Goal: Find specific page/section: Find specific page/section

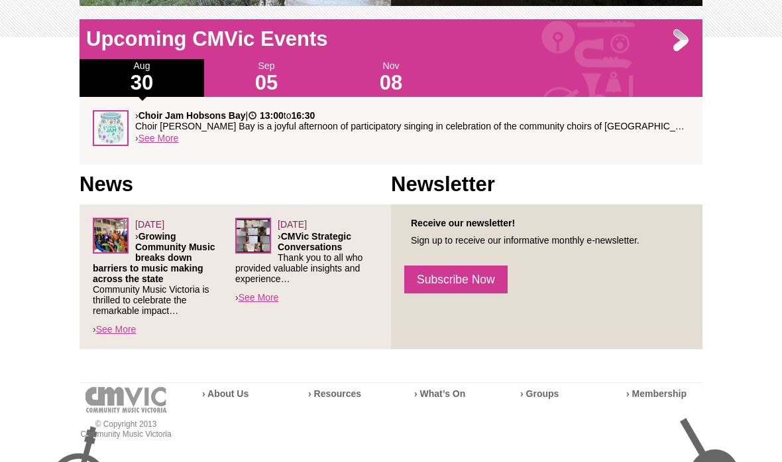
scroll to position [515, 0]
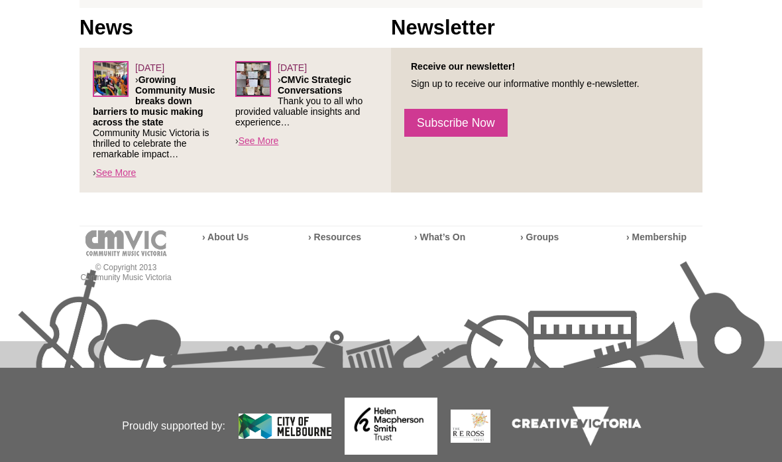
click at [134, 192] on div "[DATE] › Growing Community Music breaks down barriers to music making across th…" at bounding box center [236, 120] width 312 height 145
click at [117, 178] on link "See More" at bounding box center [116, 172] width 40 height 11
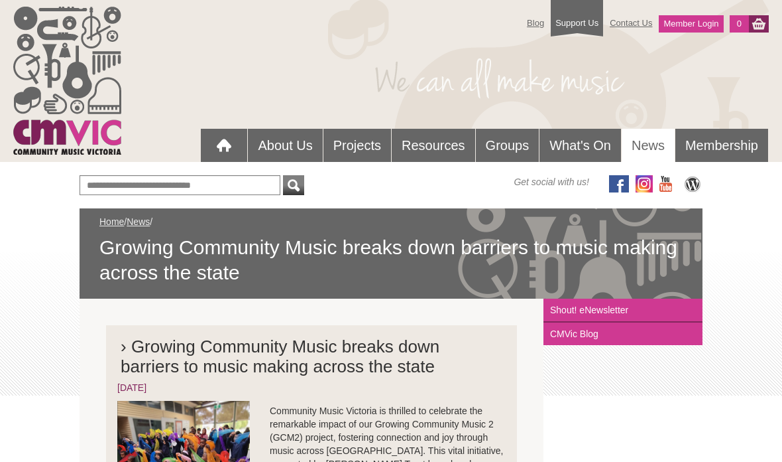
click at [434, 141] on link "Resources" at bounding box center [434, 145] width 84 height 33
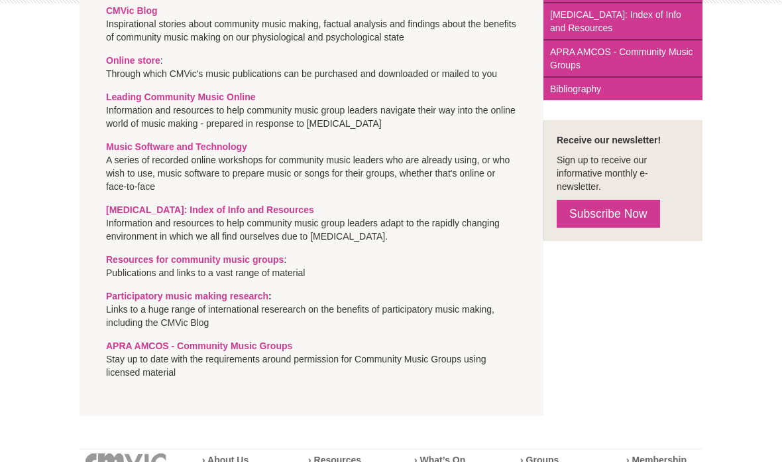
scroll to position [393, 0]
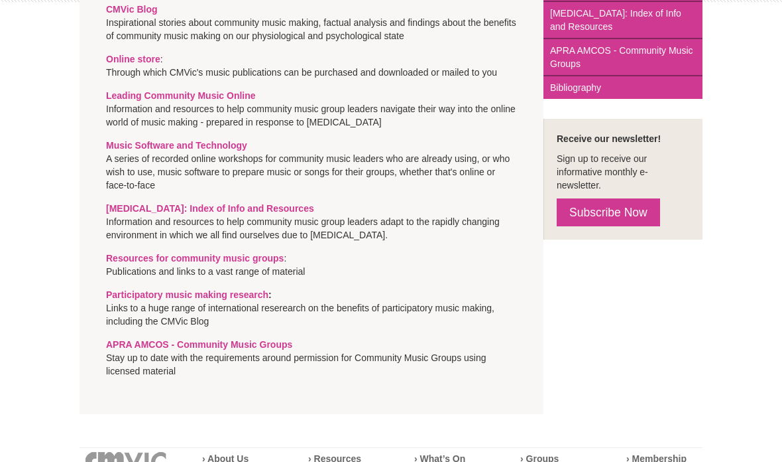
click at [235, 256] on link "Resources for community music groups" at bounding box center [195, 258] width 178 height 11
